Goal: Transaction & Acquisition: Book appointment/travel/reservation

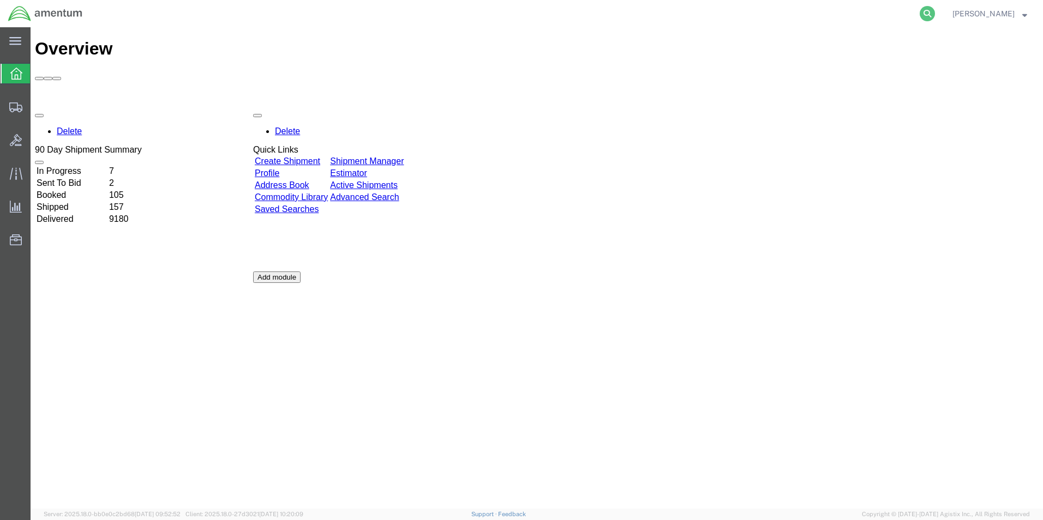
click at [933, 9] on icon at bounding box center [927, 13] width 15 height 15
click at [930, 13] on icon at bounding box center [927, 13] width 15 height 15
click at [932, 16] on icon at bounding box center [927, 13] width 15 height 15
paste input "392381221038"
type input "392381221038"
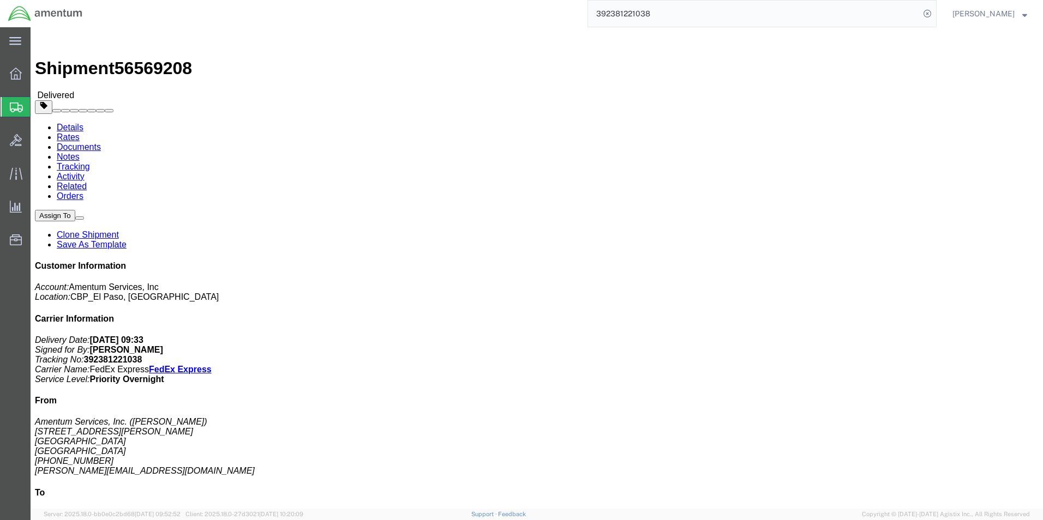
click link "Clone Shipment"
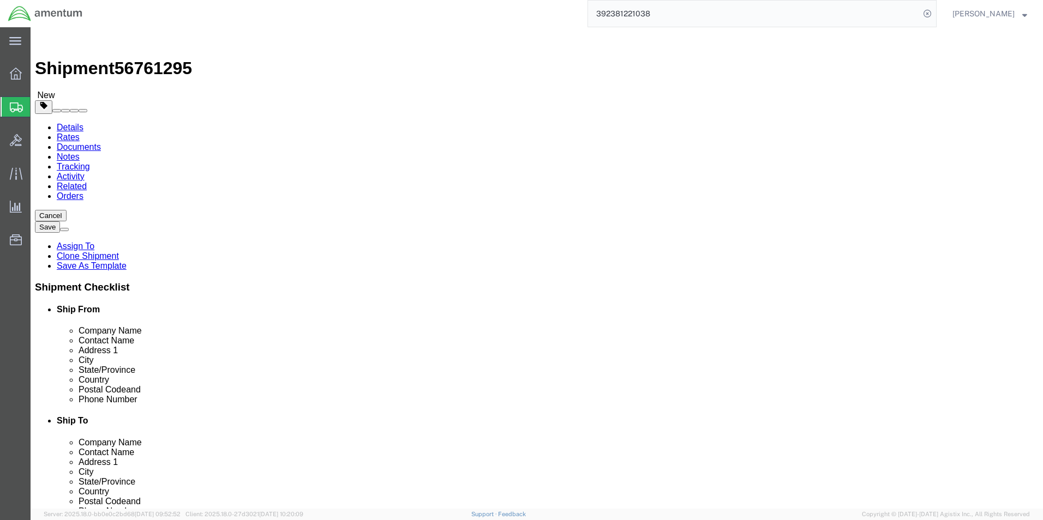
select select "49939"
select select "49941"
drag, startPoint x: 248, startPoint y: 227, endPoint x: 97, endPoint y: 238, distance: 151.0
click div "Location [GEOGRAPHIC_DATA] My Profile Location [PHONE_NUMBER] [PHONE_NUMBER] [P…"
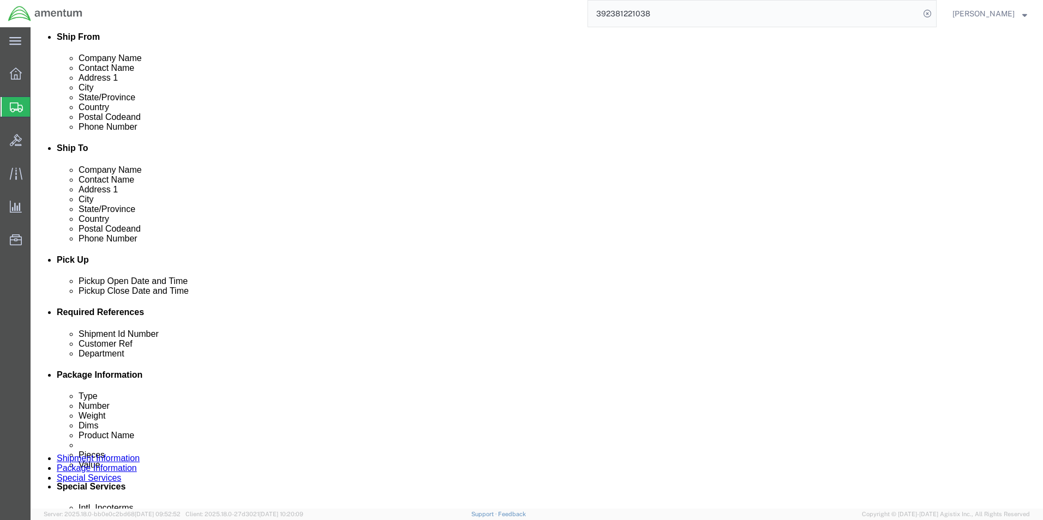
type input "ELP SUPPLY"
click div "[DATE] 10:21 AM"
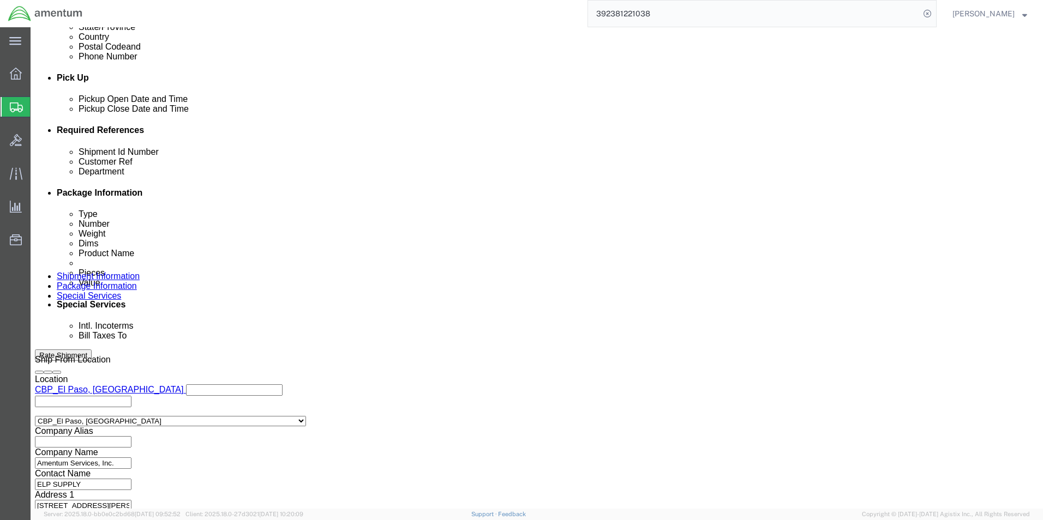
type input "2:30 PM"
click button "Apply"
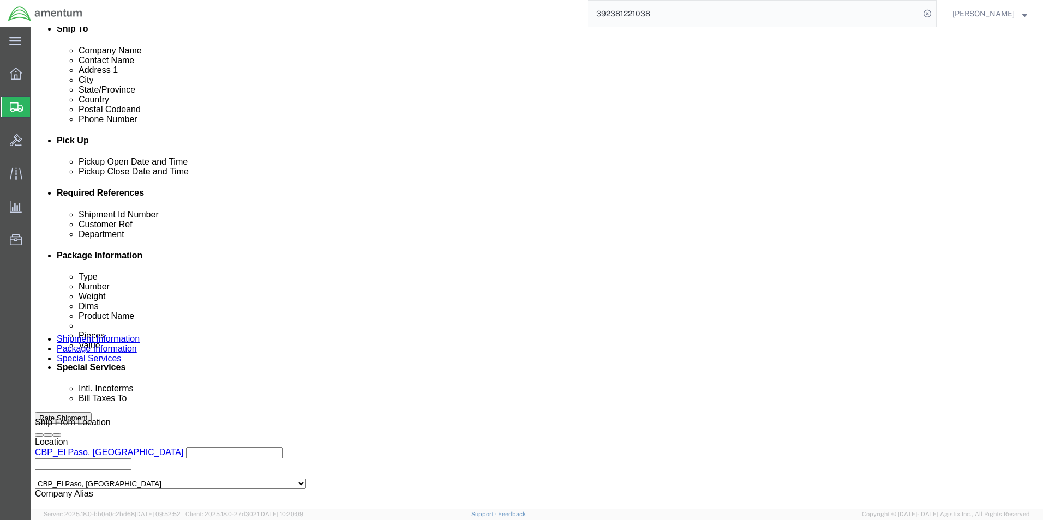
scroll to position [346, 0]
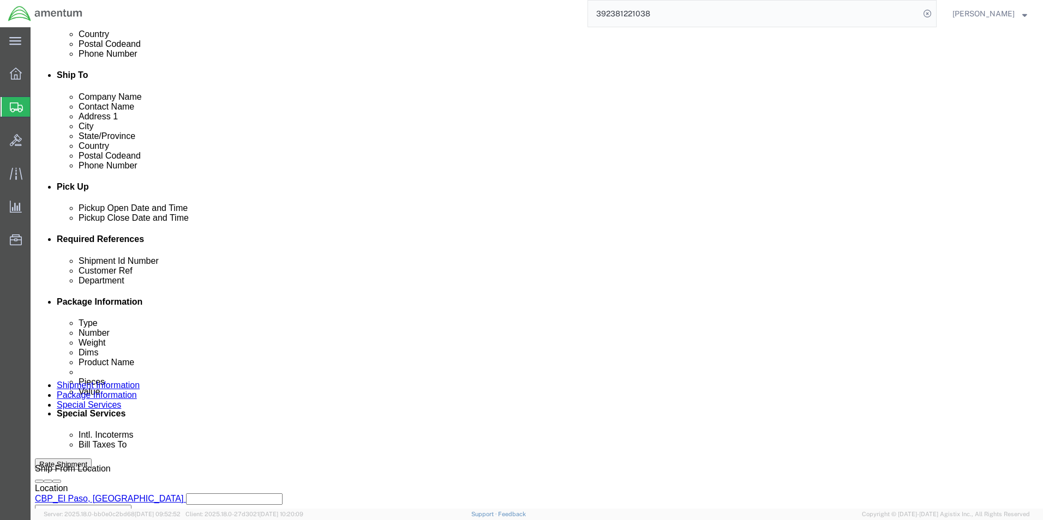
click div "Shipment Id Number 95299"
type input "96298"
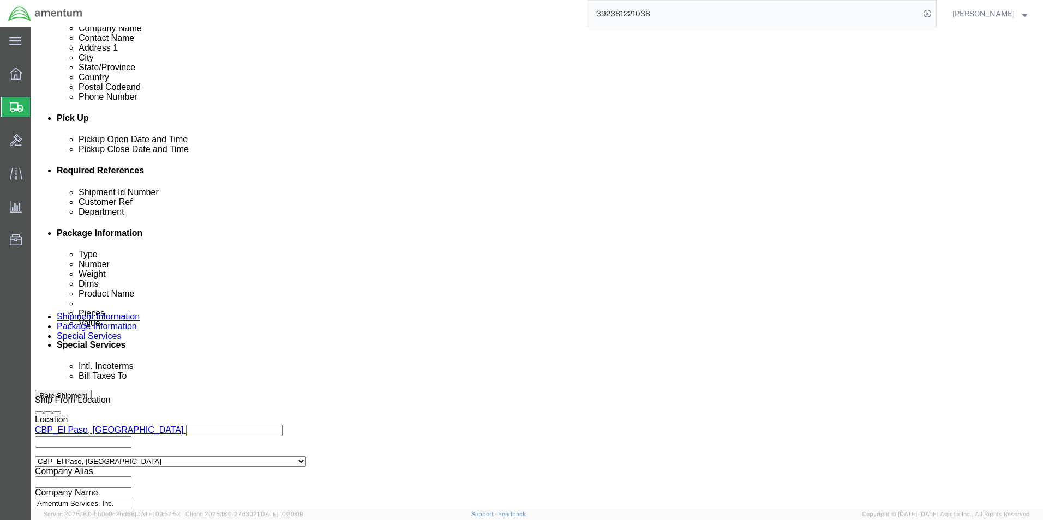
scroll to position [455, 0]
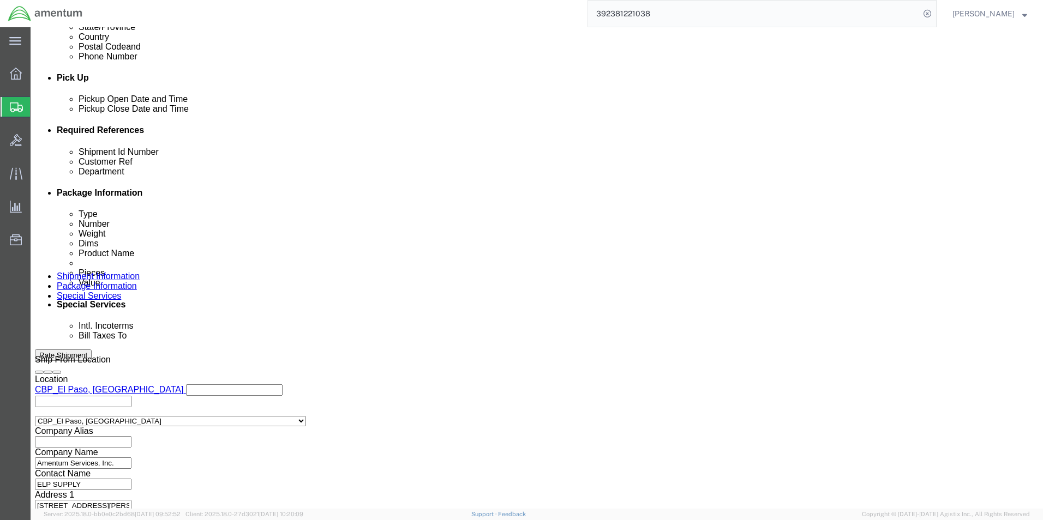
type input "AOG"
click button "Continue"
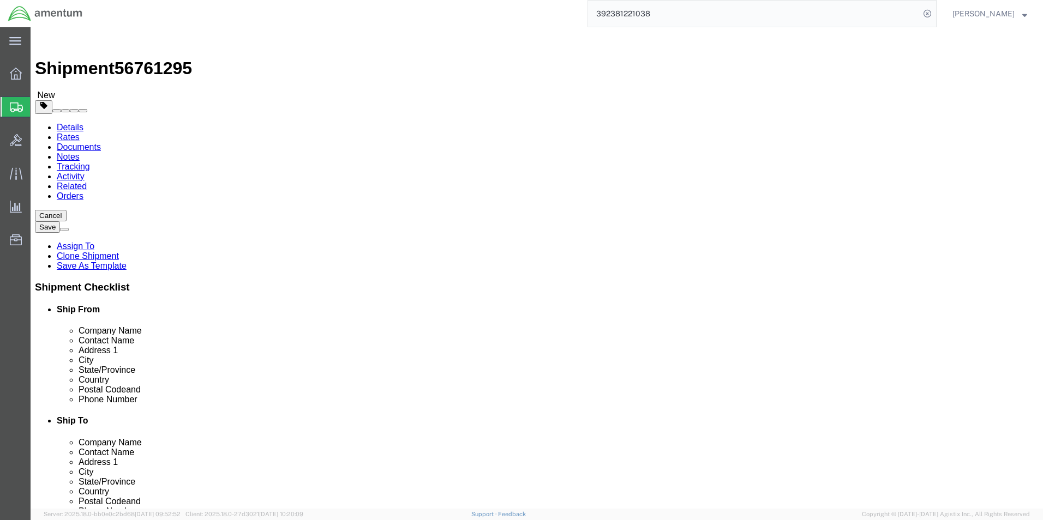
click select "Select Bale(s) Basket(s) Bolt(s) Bottle(s) Buckets Bulk Bundle(s) Can(s) Cardbo…"
select select "VNPK"
click select "Select Bale(s) Basket(s) Bolt(s) Bottle(s) Buckets Bulk Bundle(s) Can(s) Cardbo…"
click input "10.25"
type input "10"
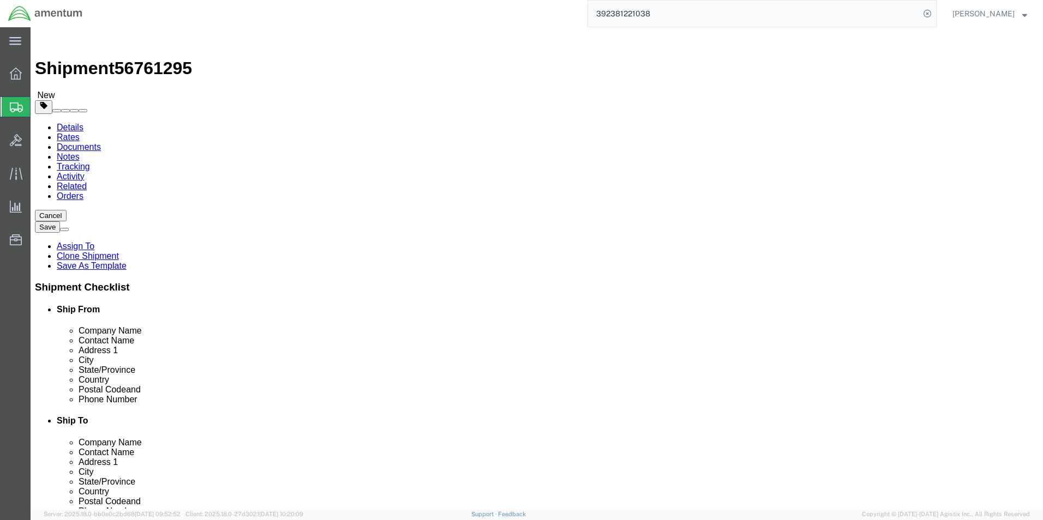
type input "10"
type input "8"
click input "0.50"
type input "0"
type input "2"
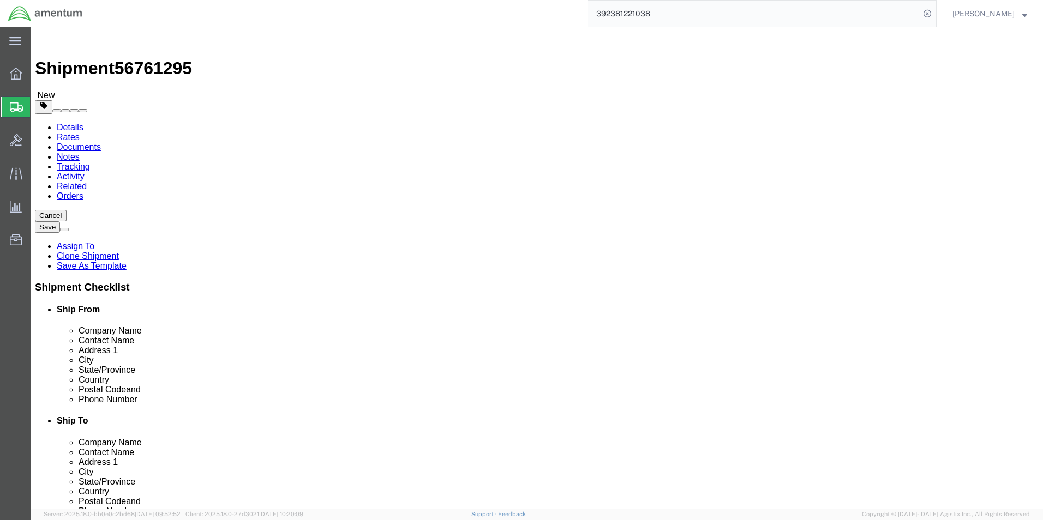
click div "Package Content # 1 1 x Vendor Packaging Package Type Select Bale(s) Basket(s) …"
click dd "1.00 Each"
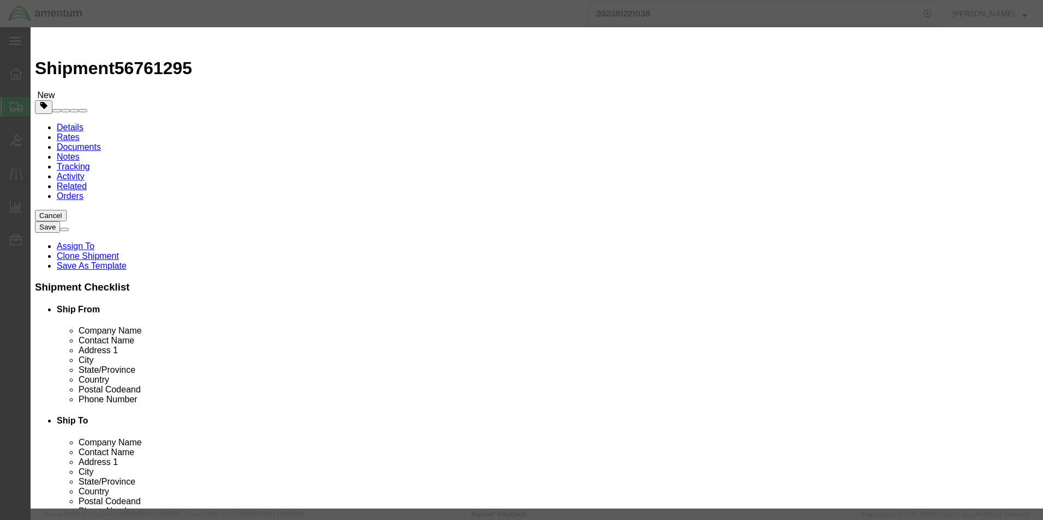
drag, startPoint x: 364, startPoint y: 79, endPoint x: 273, endPoint y: 81, distance: 91.1
click div "Product Name HANDLE, DOOR"
type input "FILTER"
click h3 "Edit content"
drag, startPoint x: 353, startPoint y: 134, endPoint x: 321, endPoint y: 124, distance: 33.0
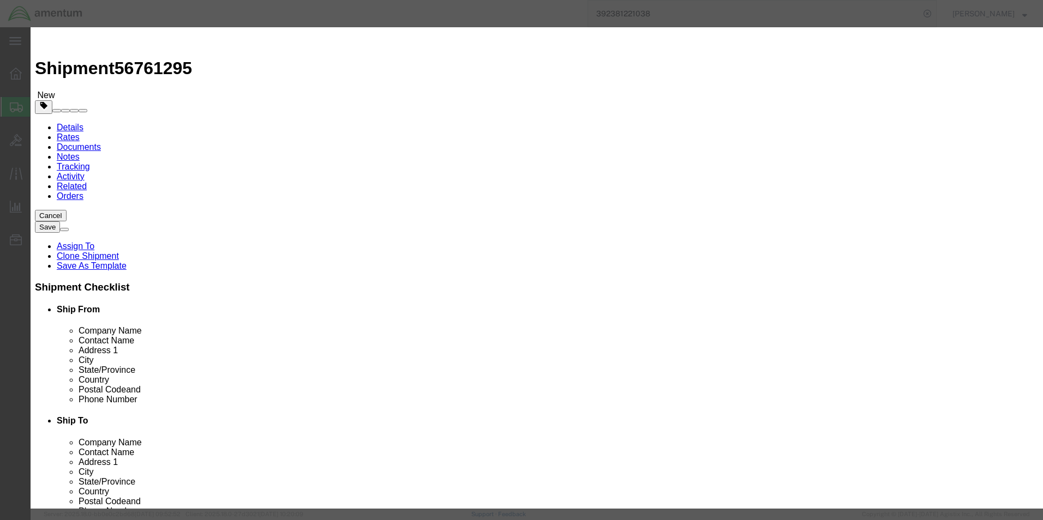
click div "Product Name FILTER Pieces 1.00 Select Bag Barrels 100Board Feet Bottle Box Bli…"
drag, startPoint x: 371, startPoint y: 118, endPoint x: 259, endPoint y: 123, distance: 112.5
click div "Total Value 131.65 Select ADP AED AFN ALL AMD AOA ARS ATS AUD AWG AZN BAM BBD B…"
type input "200"
click div "Commodity library"
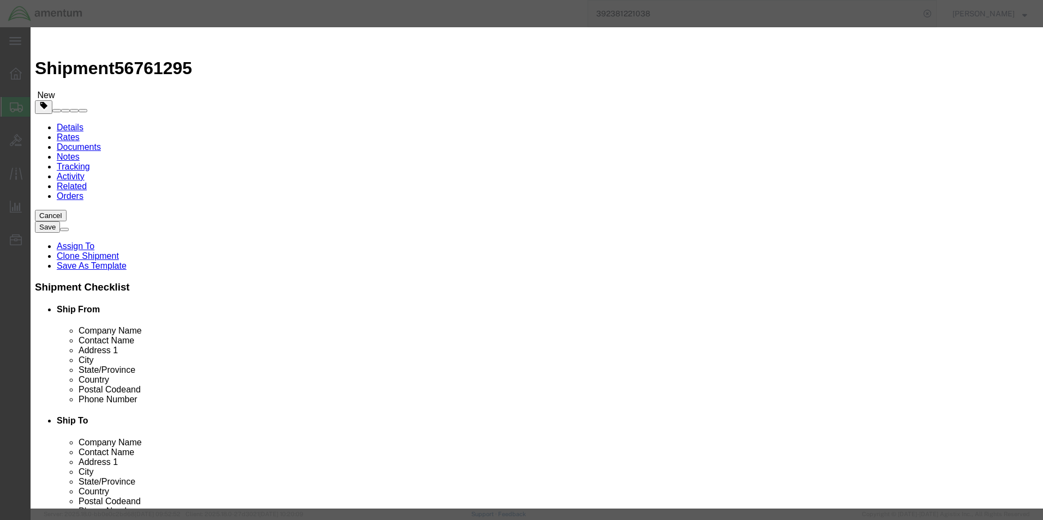
click button "Save & Close"
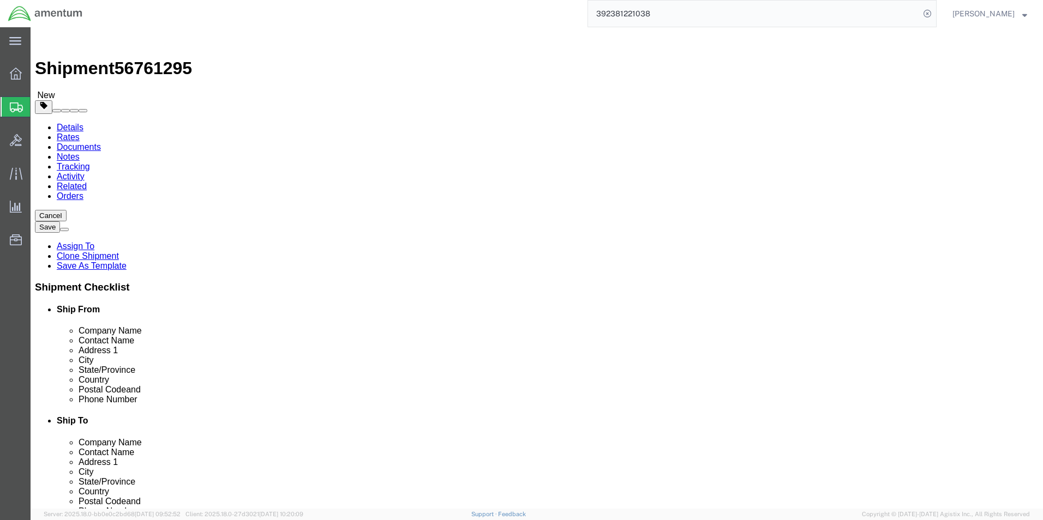
click button "Continue"
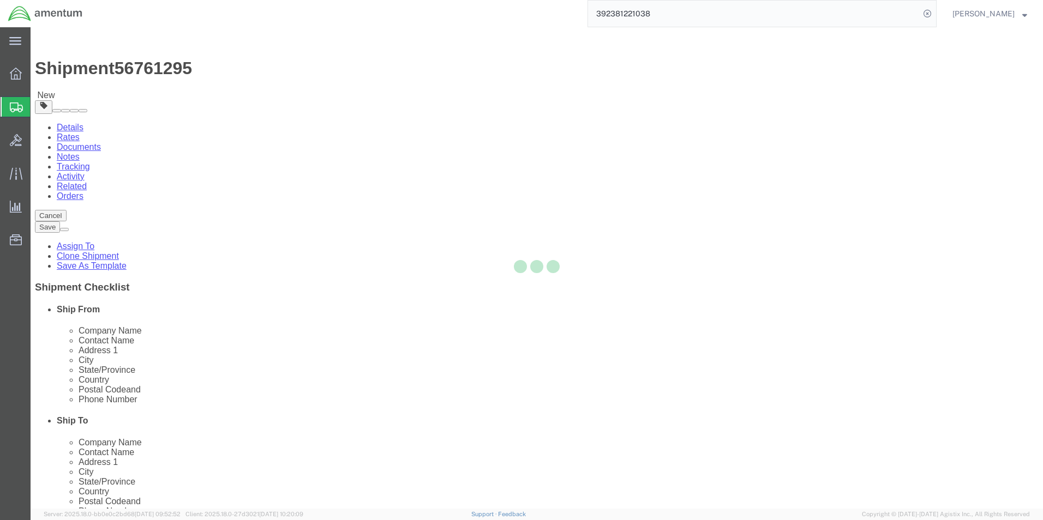
select select
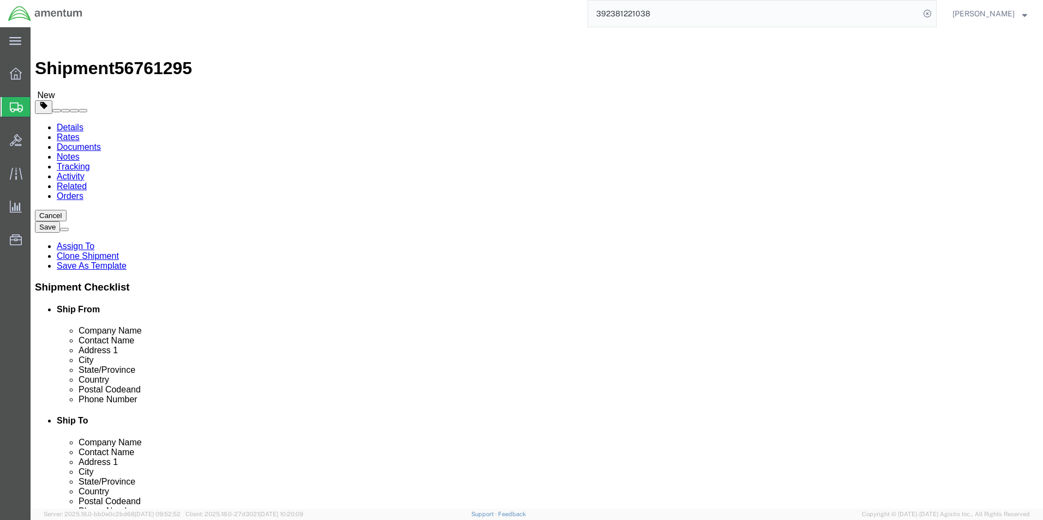
select select "COSTCENTER"
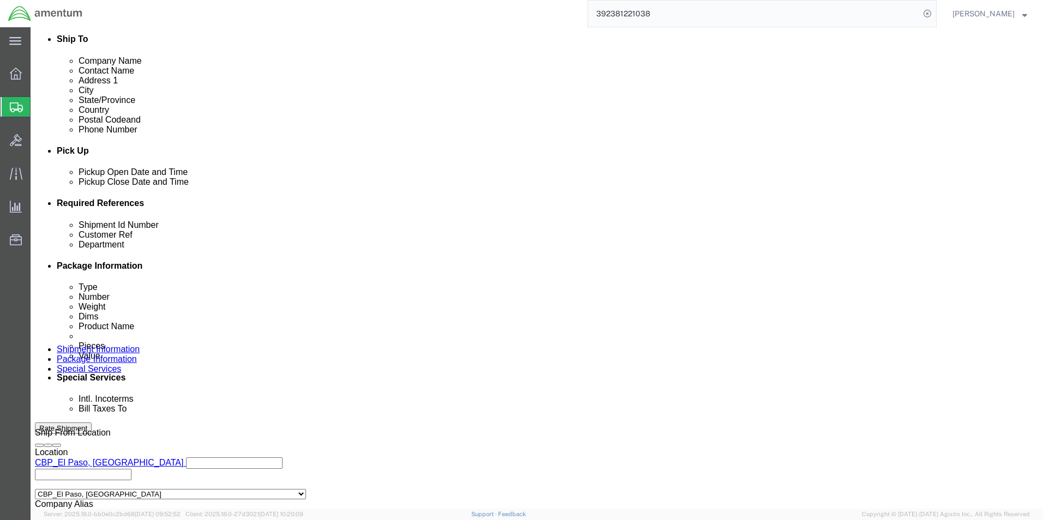
scroll to position [491, 0]
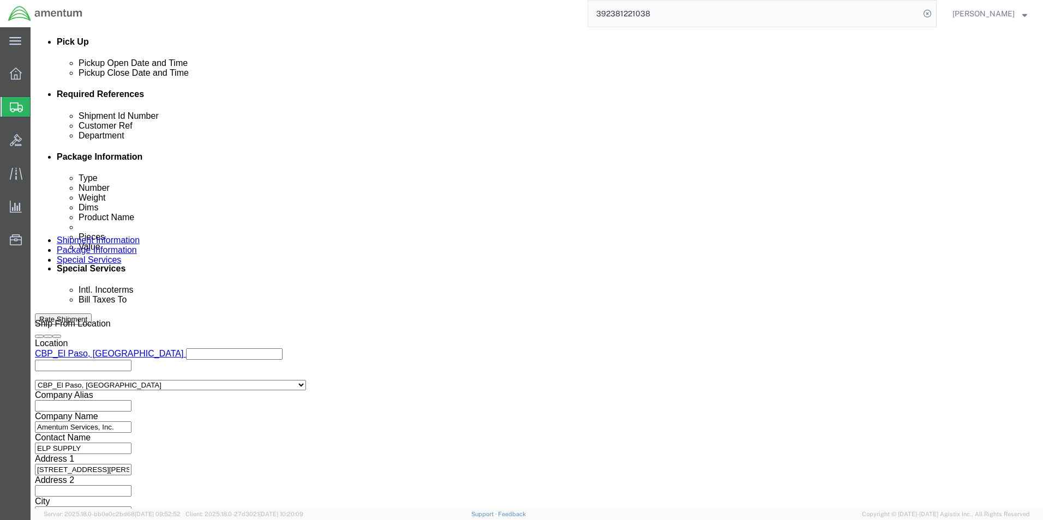
click button "Rate Shipment"
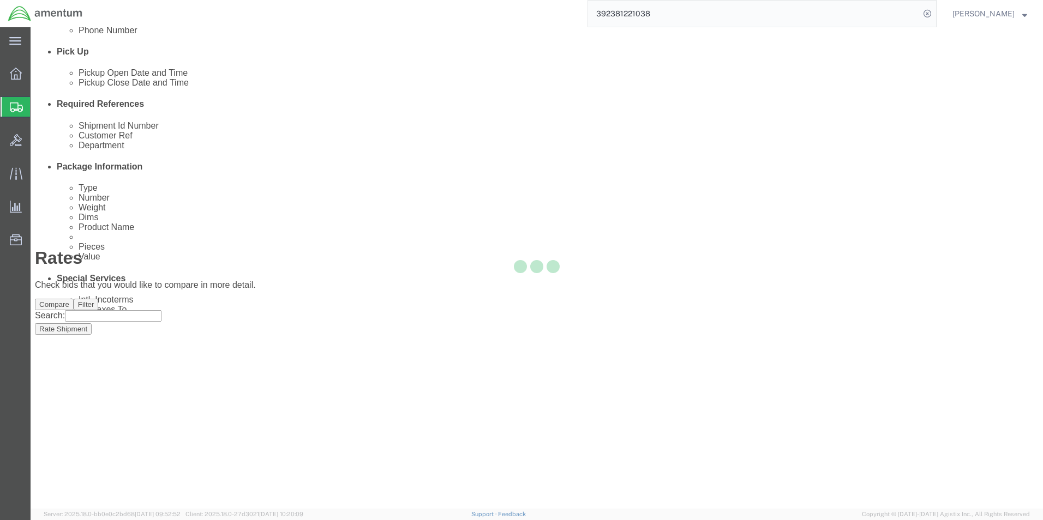
scroll to position [23, 0]
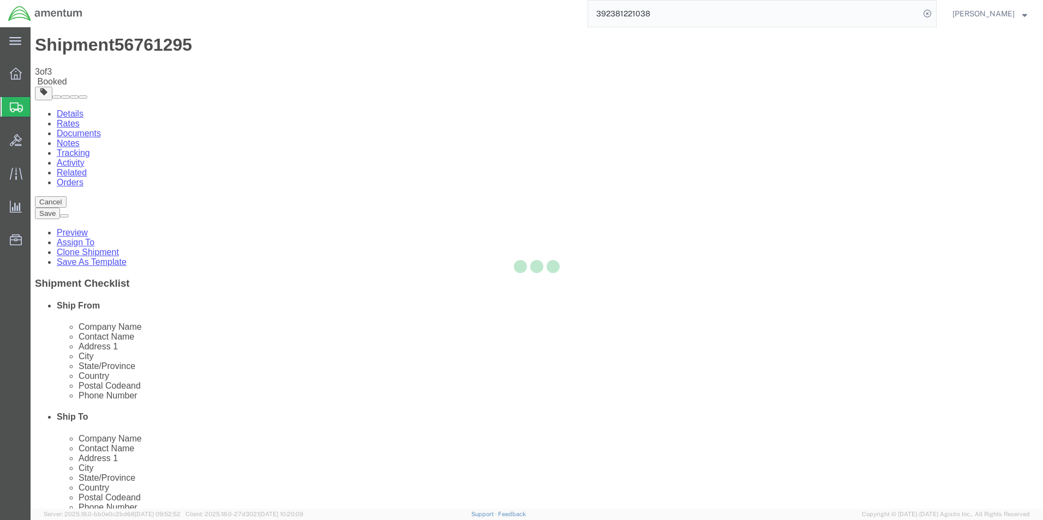
scroll to position [0, 0]
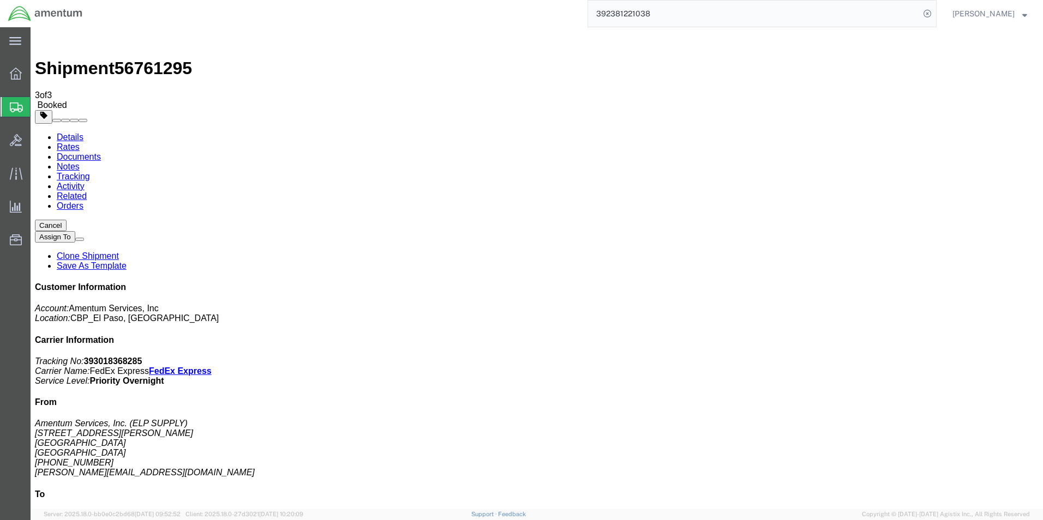
drag, startPoint x: 104, startPoint y: 191, endPoint x: 686, endPoint y: 279, distance: 588.7
click at [68, 133] on link "Details" at bounding box center [70, 137] width 27 height 9
click link "Schedule pickup request"
